Goal: Find specific page/section: Find specific page/section

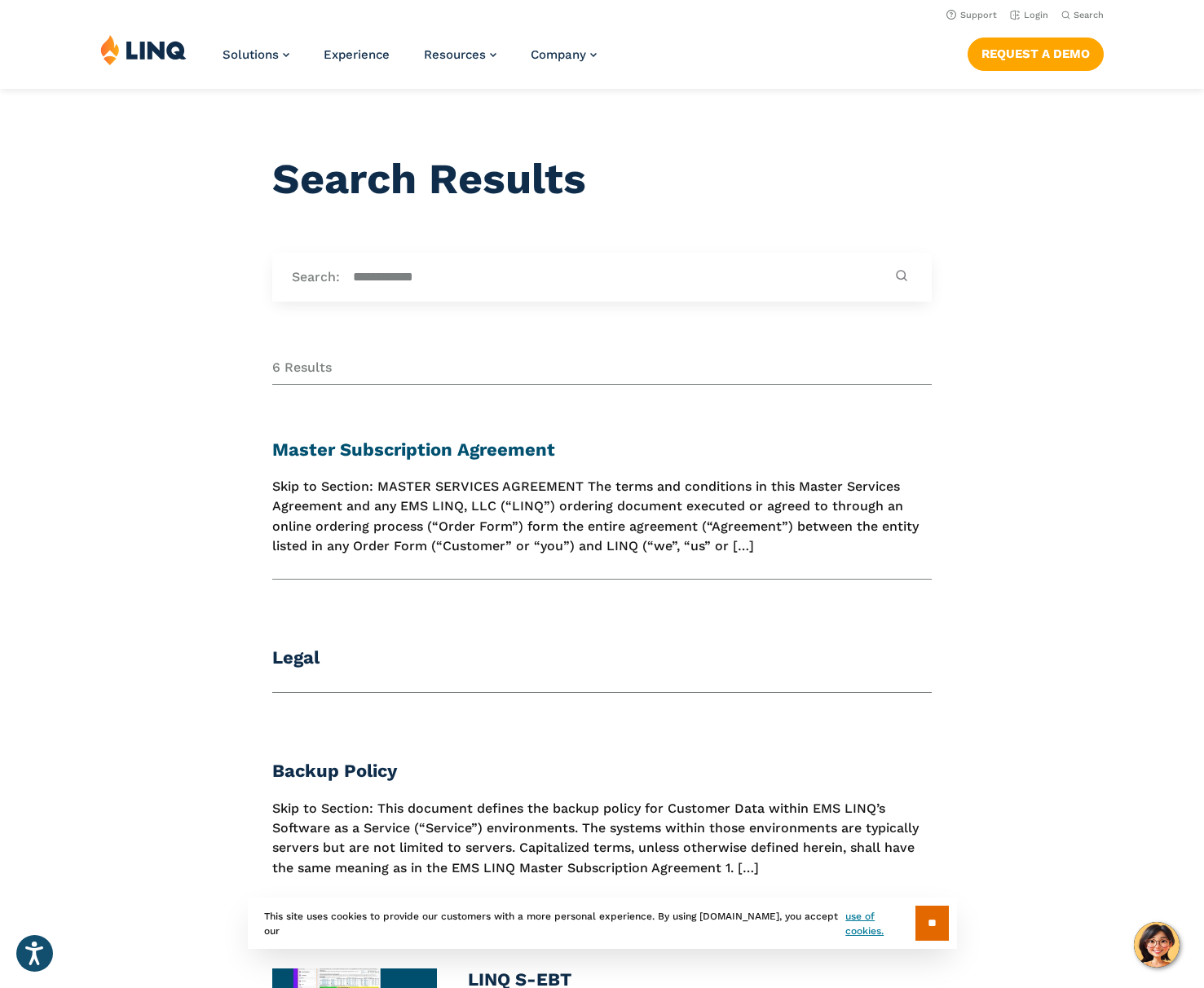
click at [415, 459] on link "Master Subscription Agreement" at bounding box center [413, 449] width 283 height 20
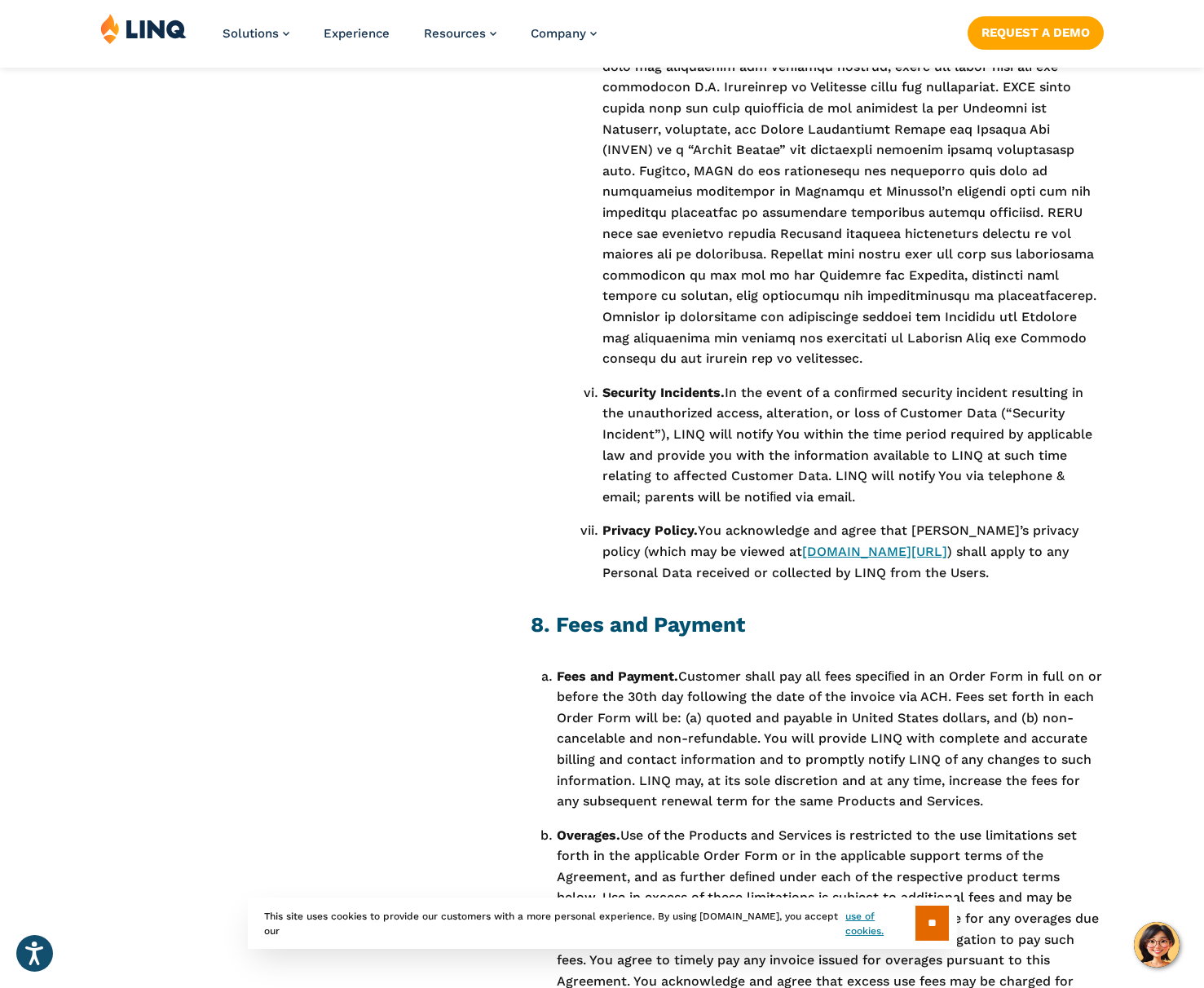
scroll to position [6442, 0]
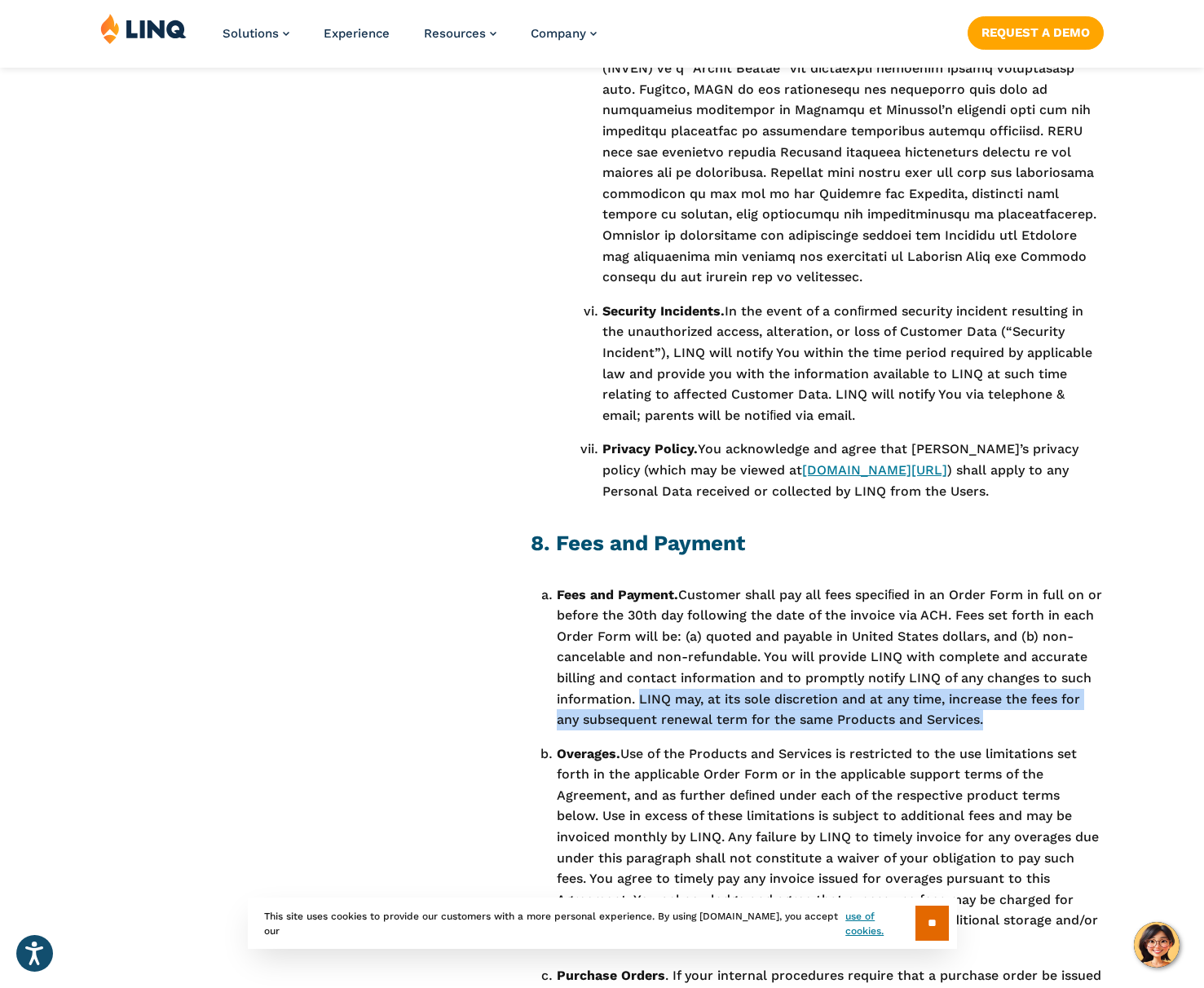
drag, startPoint x: 1055, startPoint y: 657, endPoint x: 692, endPoint y: 642, distance: 363.3
click at [692, 642] on li "Fees and Payment. Customer shall pay all fees speciﬁed in an Order Form in full…" at bounding box center [829, 657] width 547 height 146
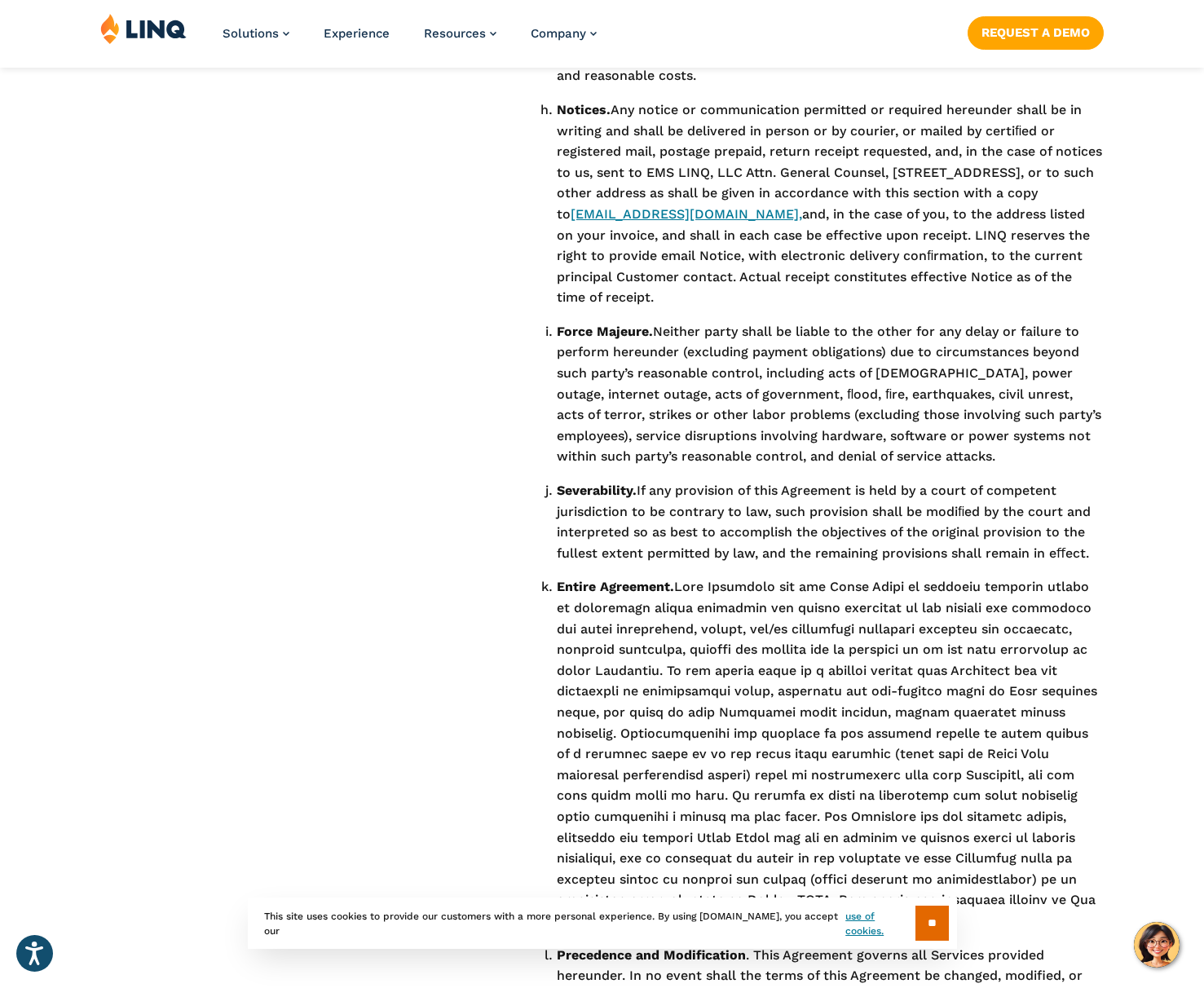
scroll to position [13700, 0]
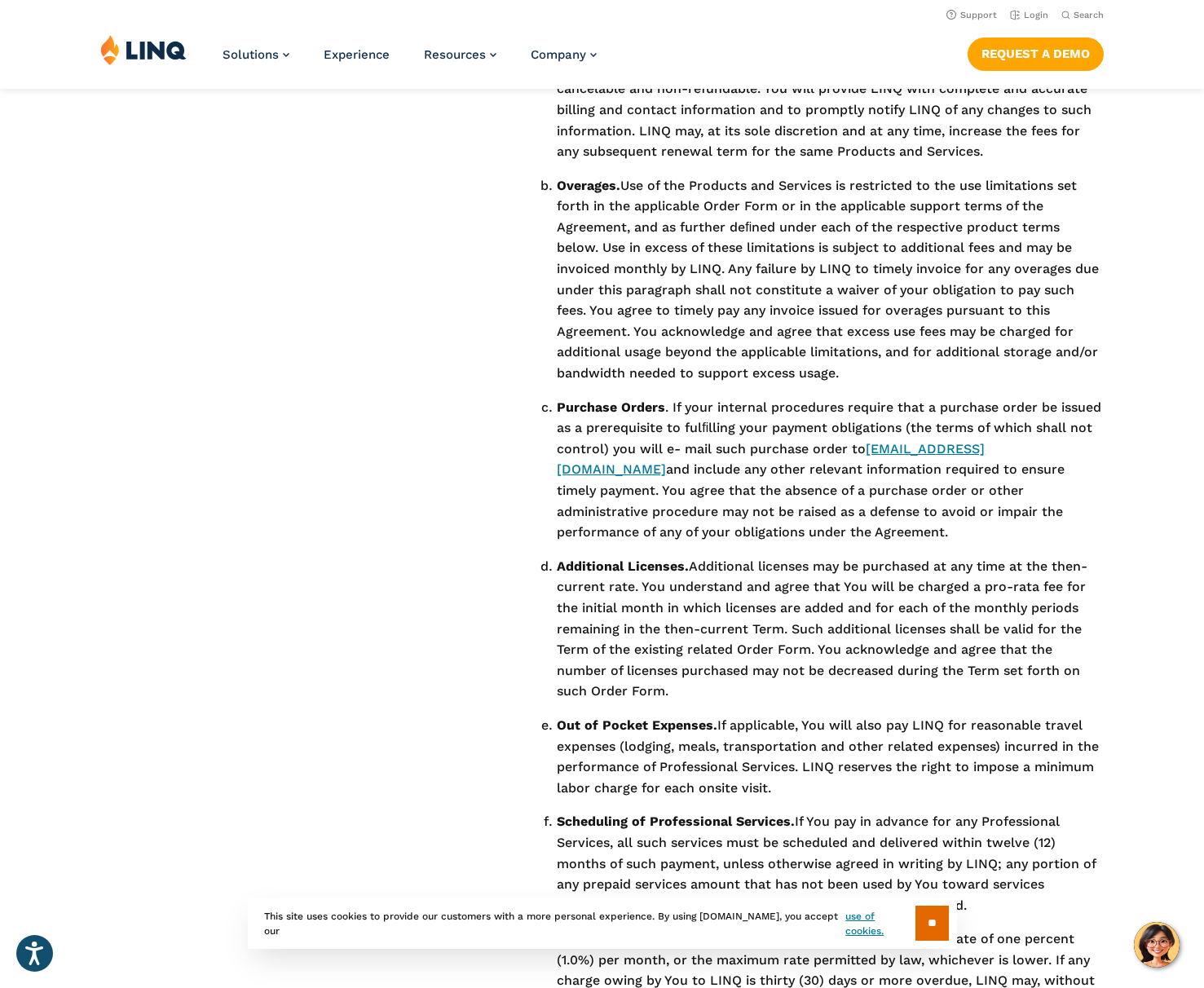
drag, startPoint x: 1106, startPoint y: 692, endPoint x: 913, endPoint y: 378, distance: 368.6
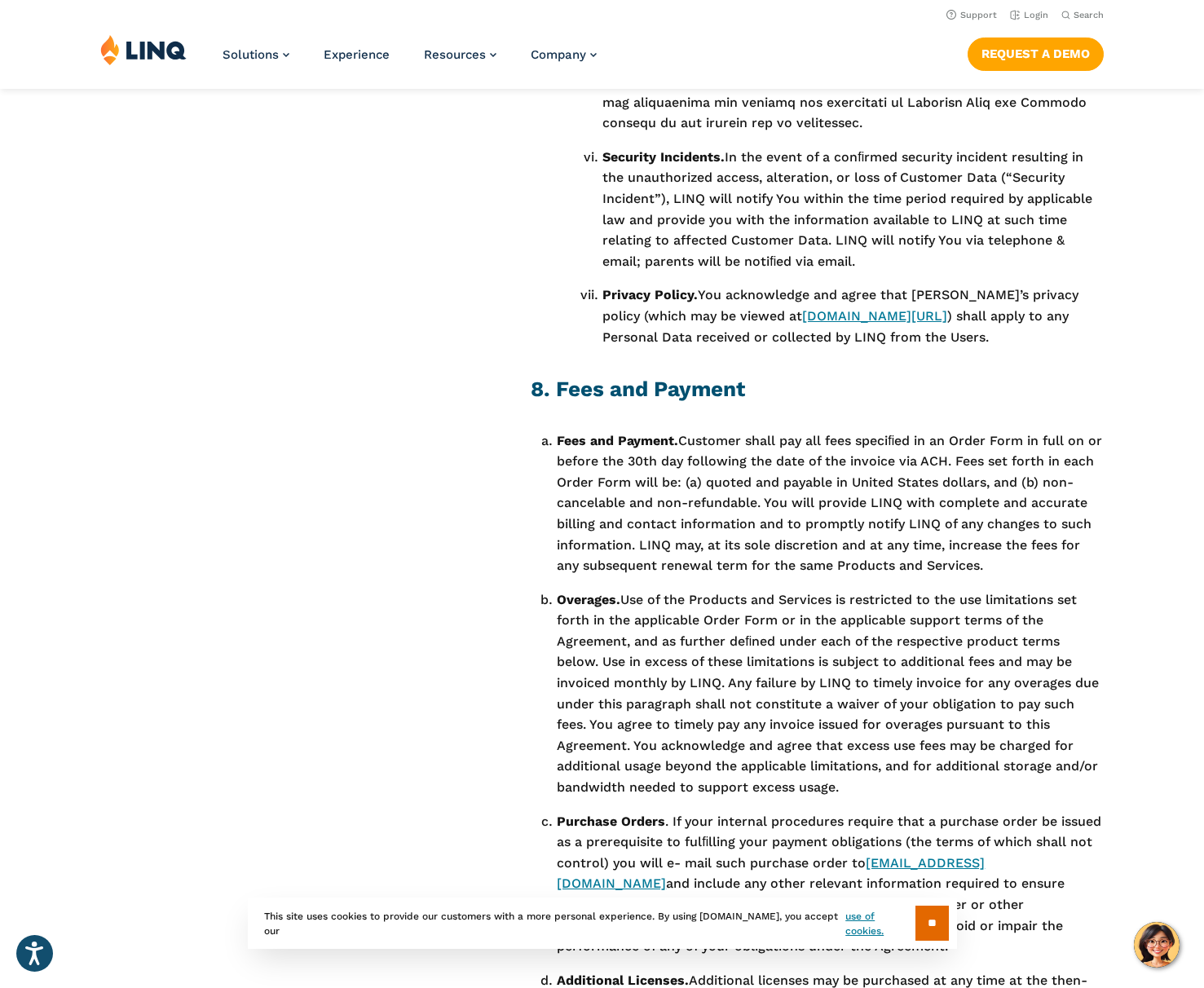
scroll to position [6107, 0]
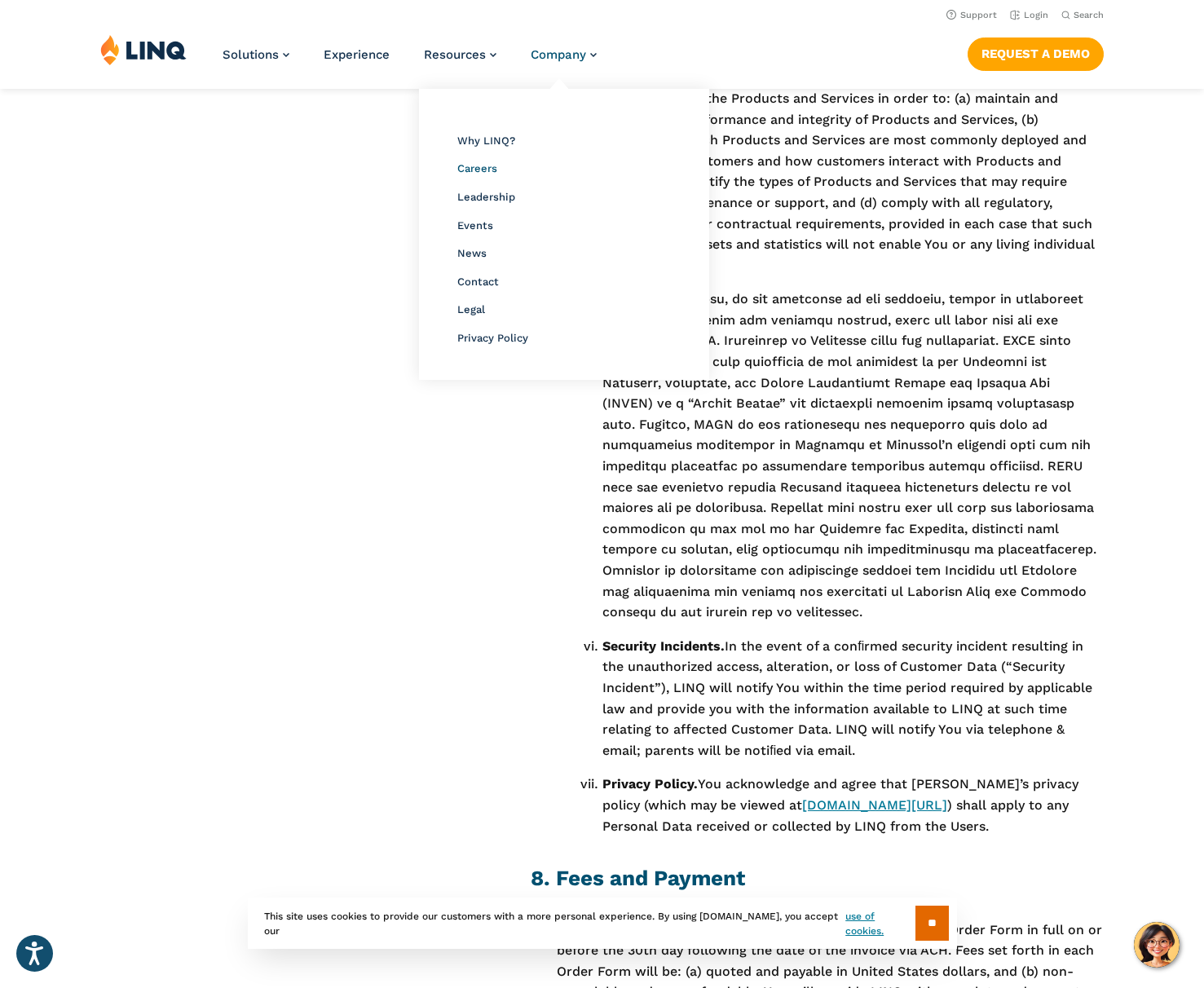
click at [463, 174] on span "Careers" at bounding box center [477, 169] width 40 height 12
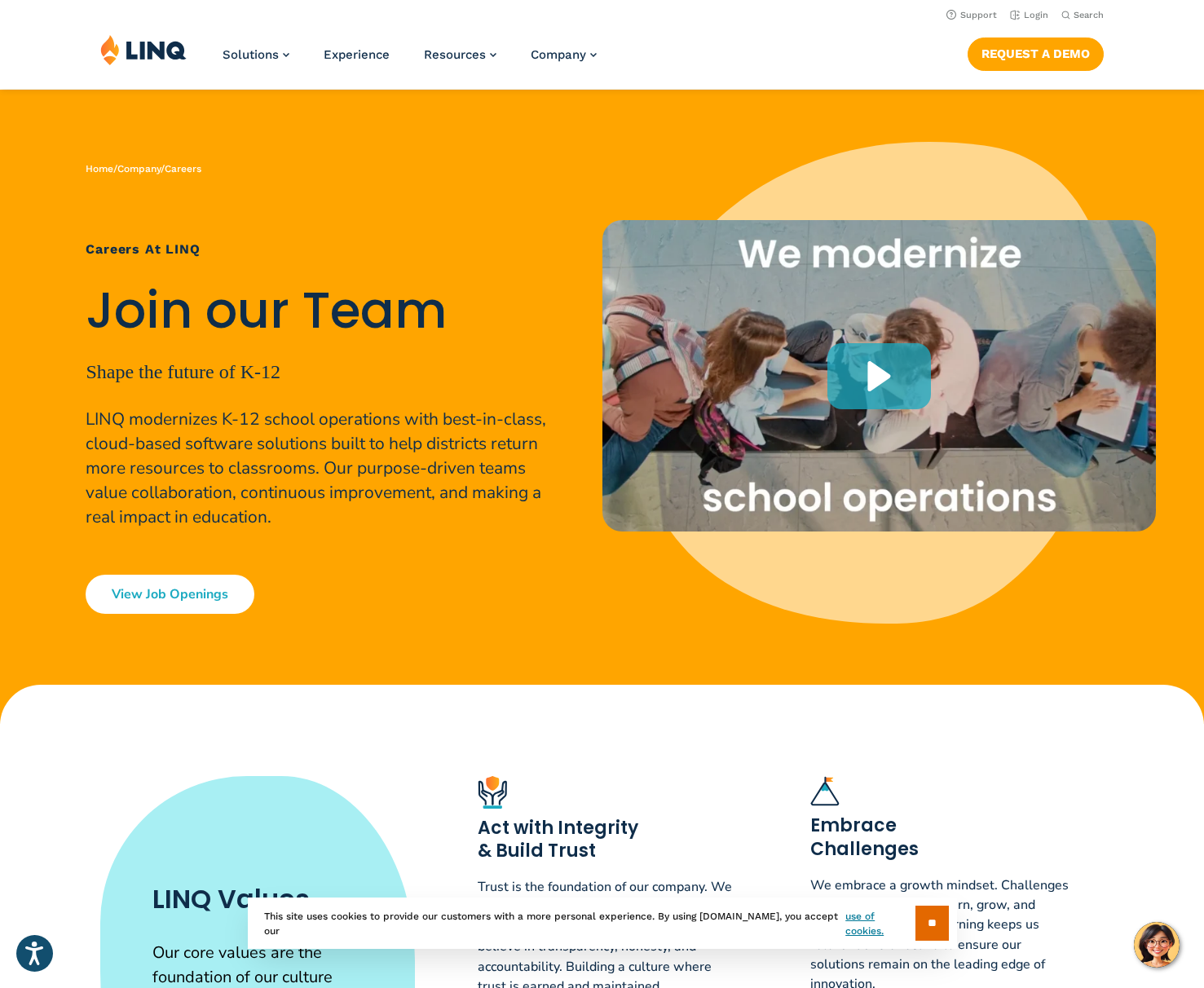
click at [205, 594] on link "View Job Openings" at bounding box center [170, 595] width 169 height 39
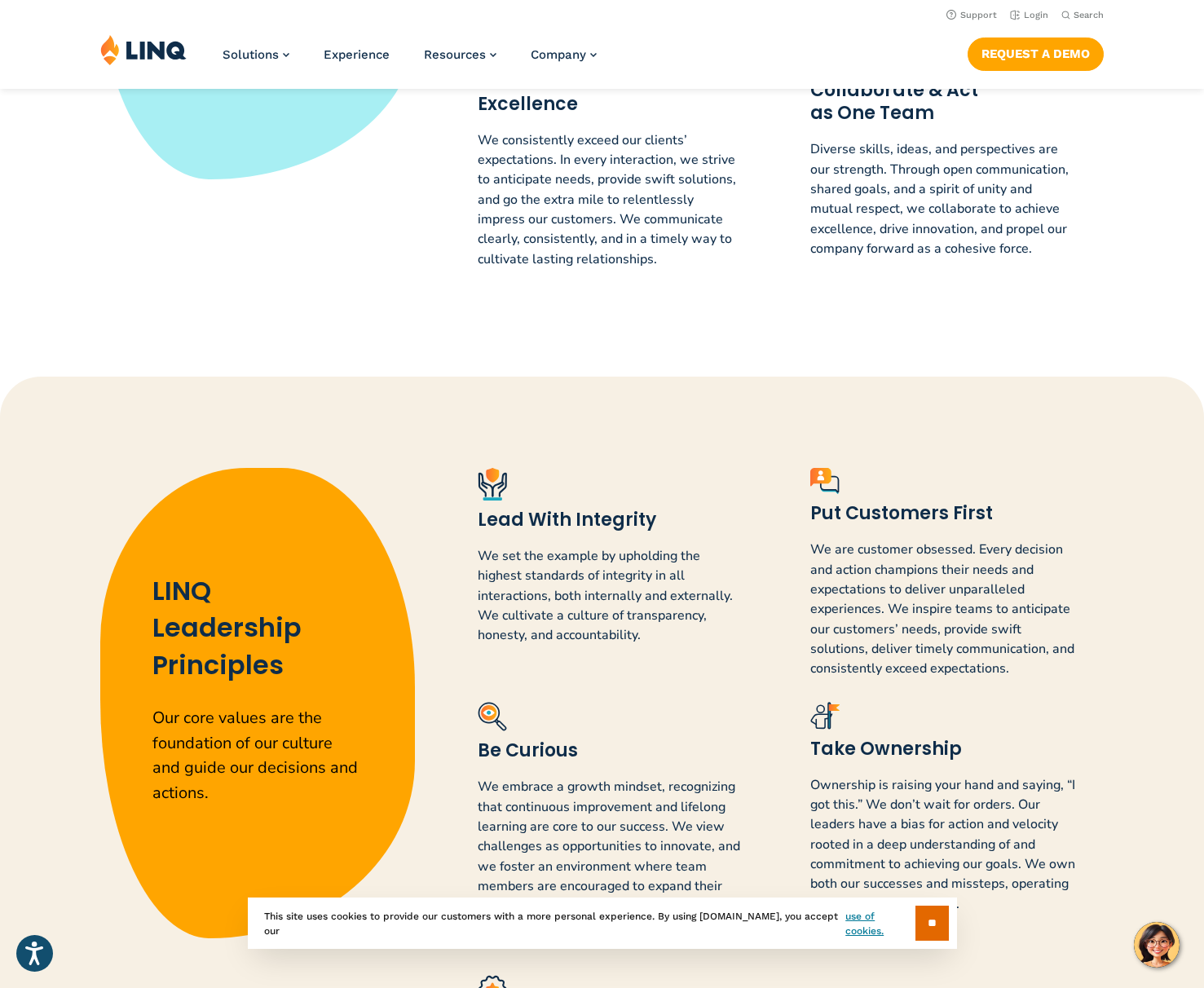
scroll to position [586, 0]
